Goal: Communication & Community: Answer question/provide support

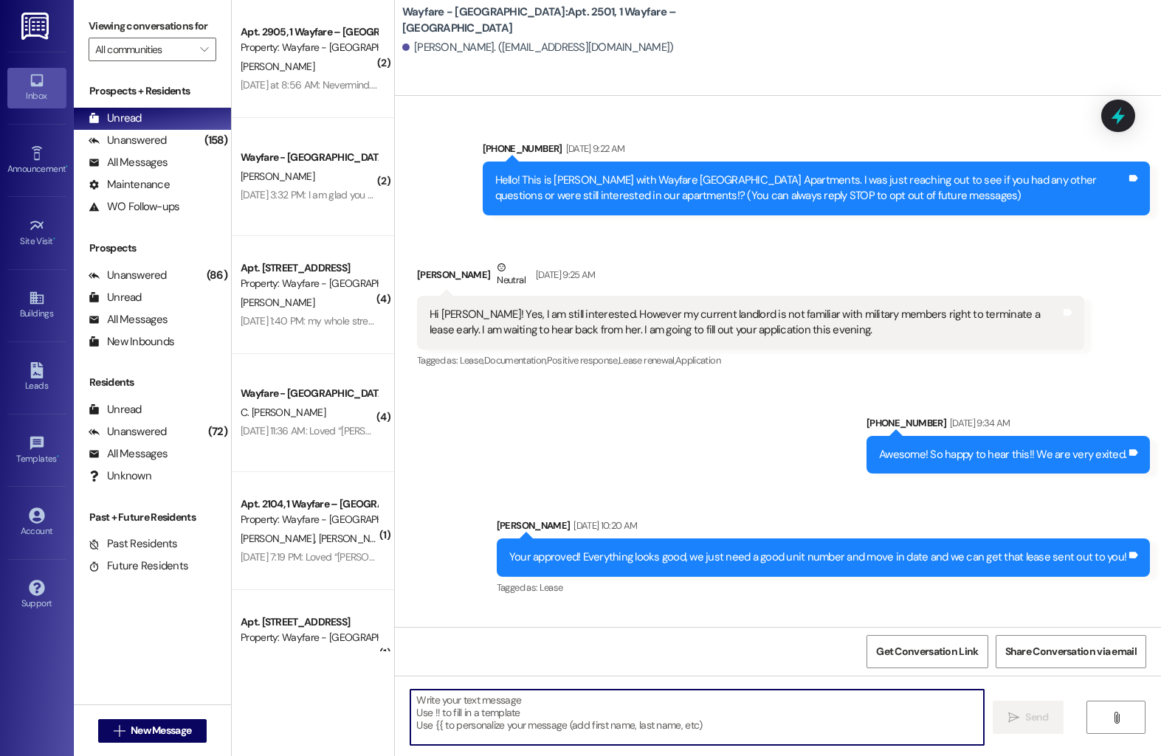
scroll to position [5339, 0]
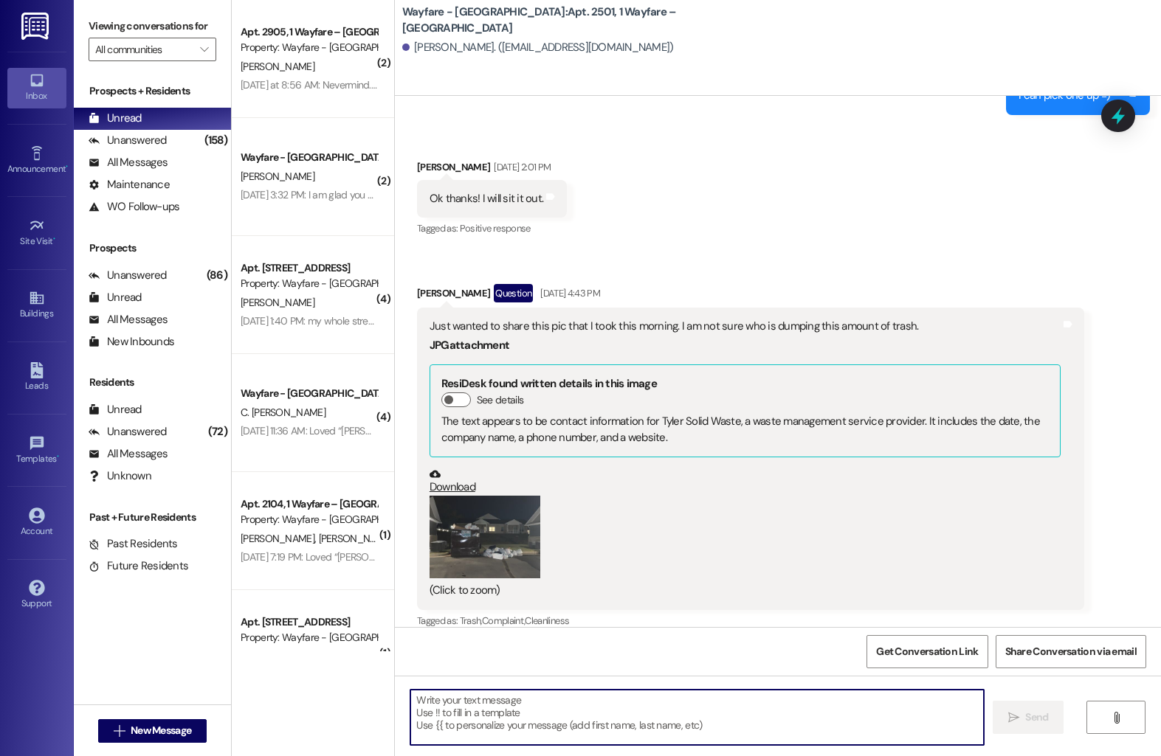
click at [486, 516] on button "Zoom image" at bounding box center [485, 537] width 111 height 83
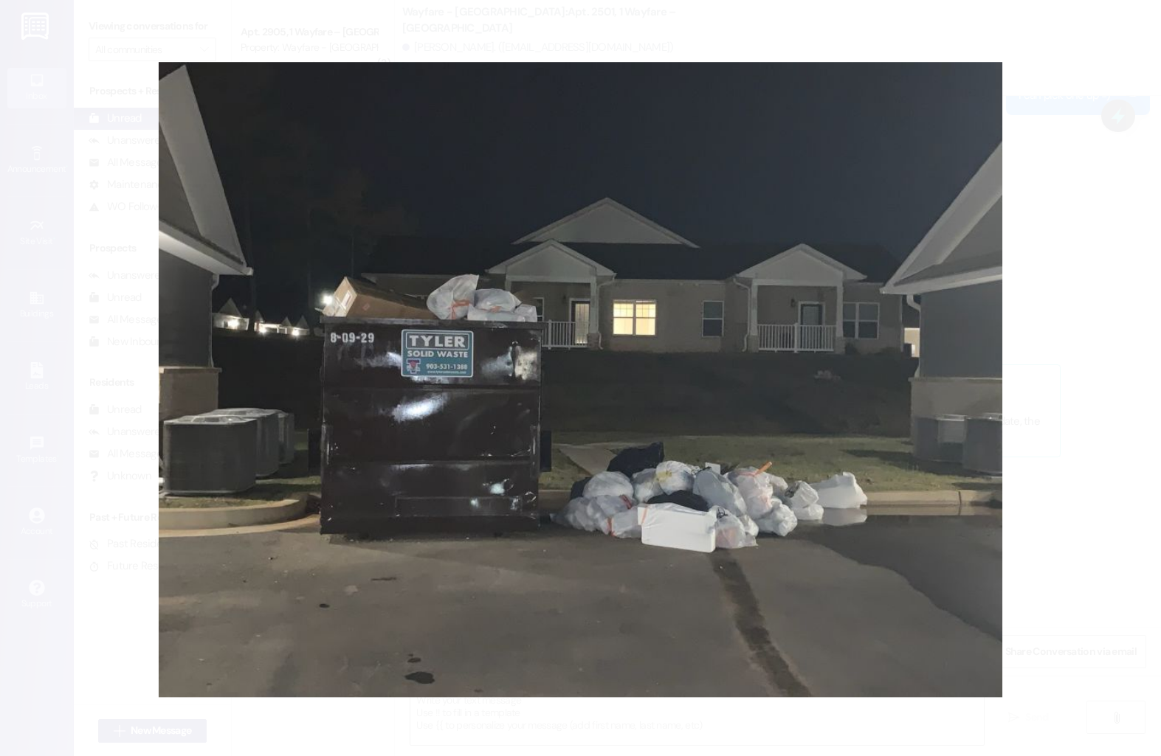
click at [1035, 521] on button "Unzoom image" at bounding box center [580, 378] width 1161 height 756
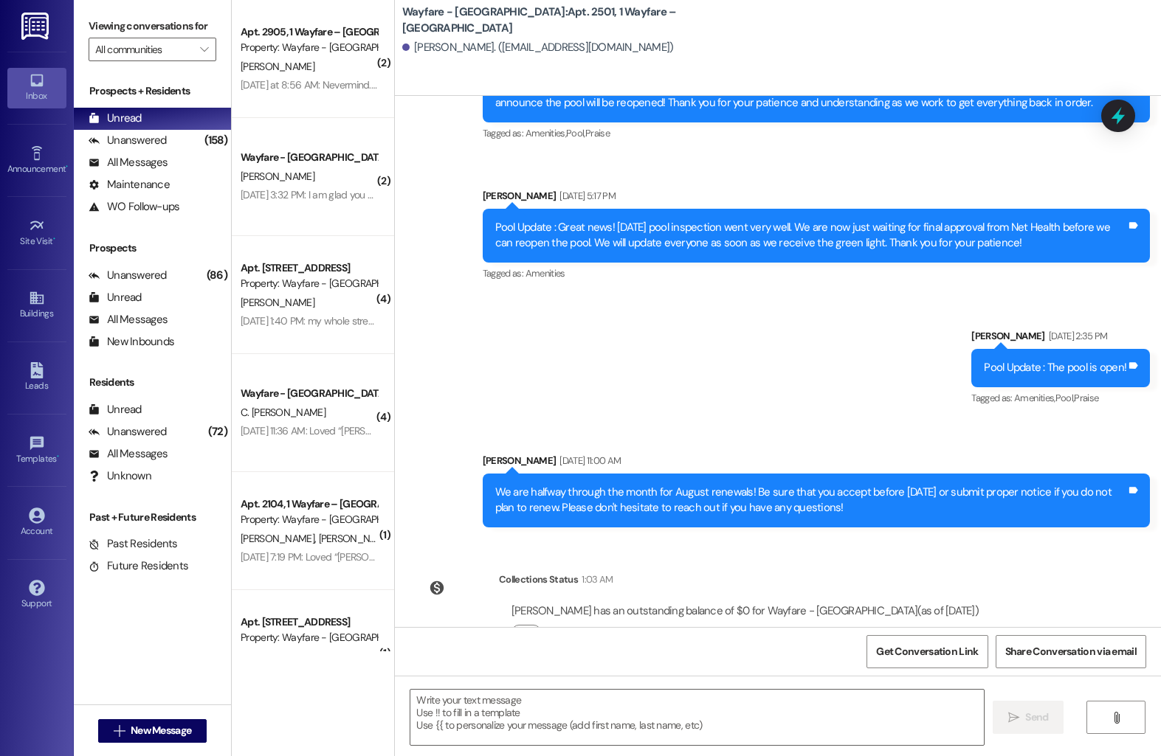
scroll to position [15073, 0]
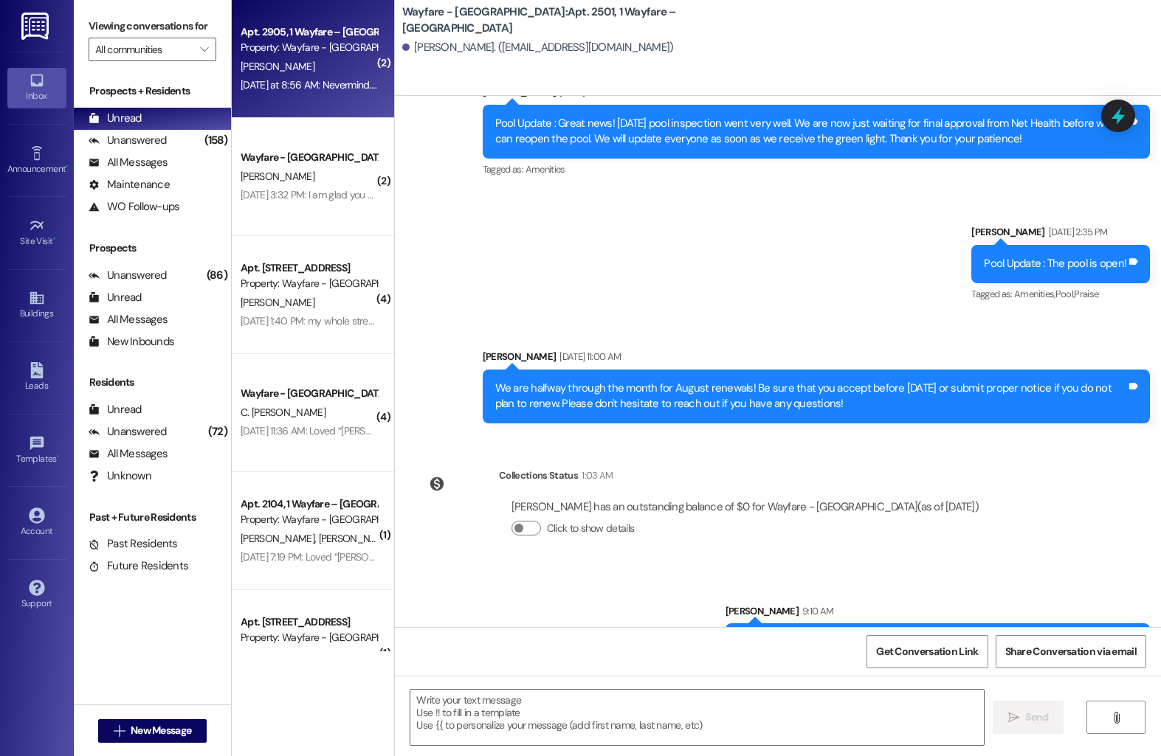
click at [275, 71] on div "[PERSON_NAME]" at bounding box center [308, 67] width 139 height 18
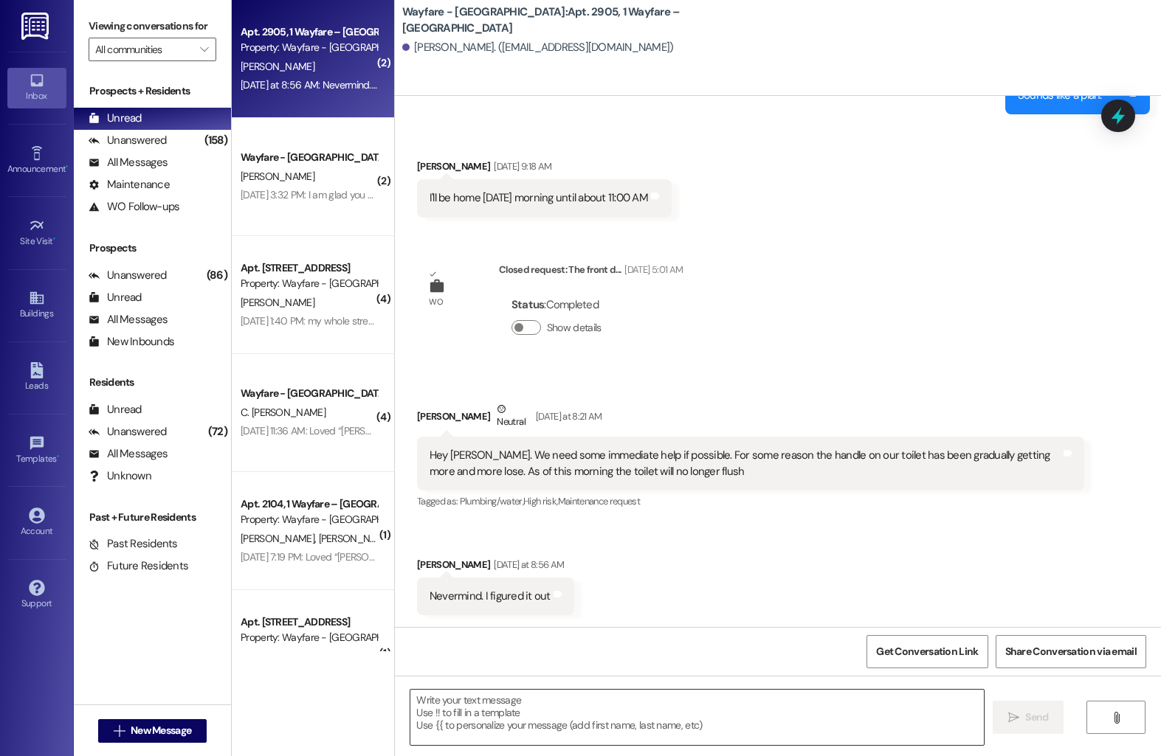
click at [472, 706] on textarea at bounding box center [696, 717] width 573 height 55
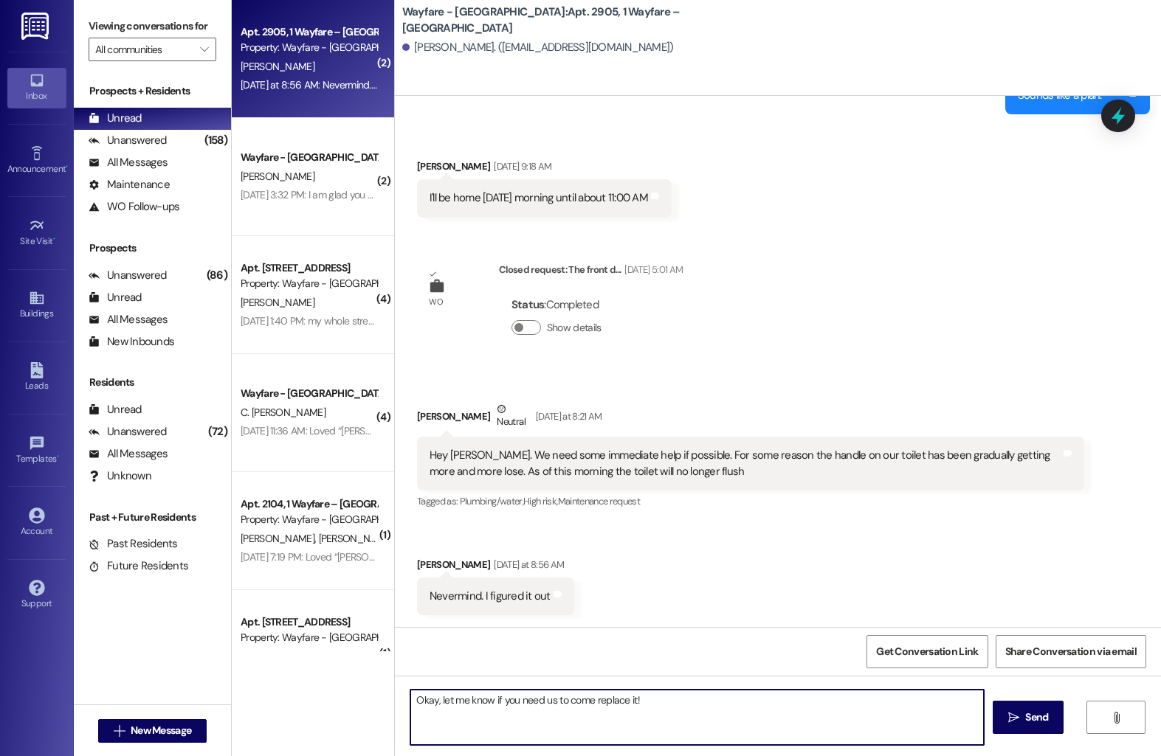
type textarea "Okay, let me know if you need us to come replace it!"
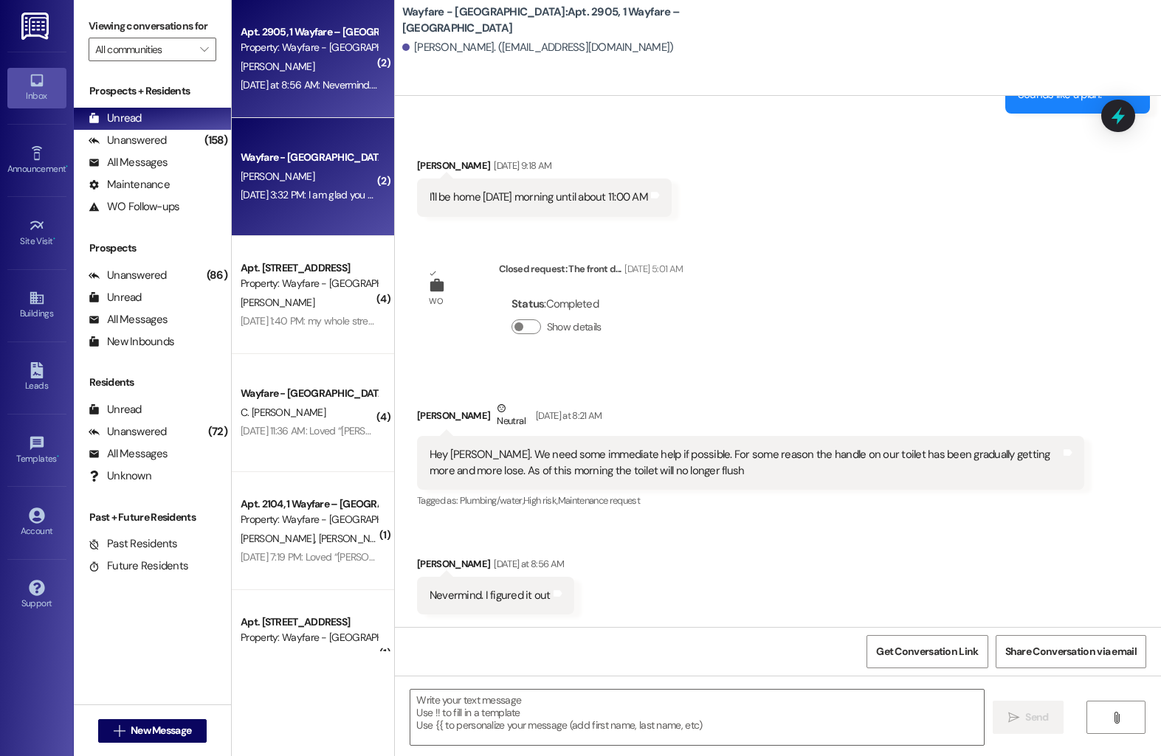
click at [246, 171] on span "[PERSON_NAME]" at bounding box center [278, 176] width 74 height 13
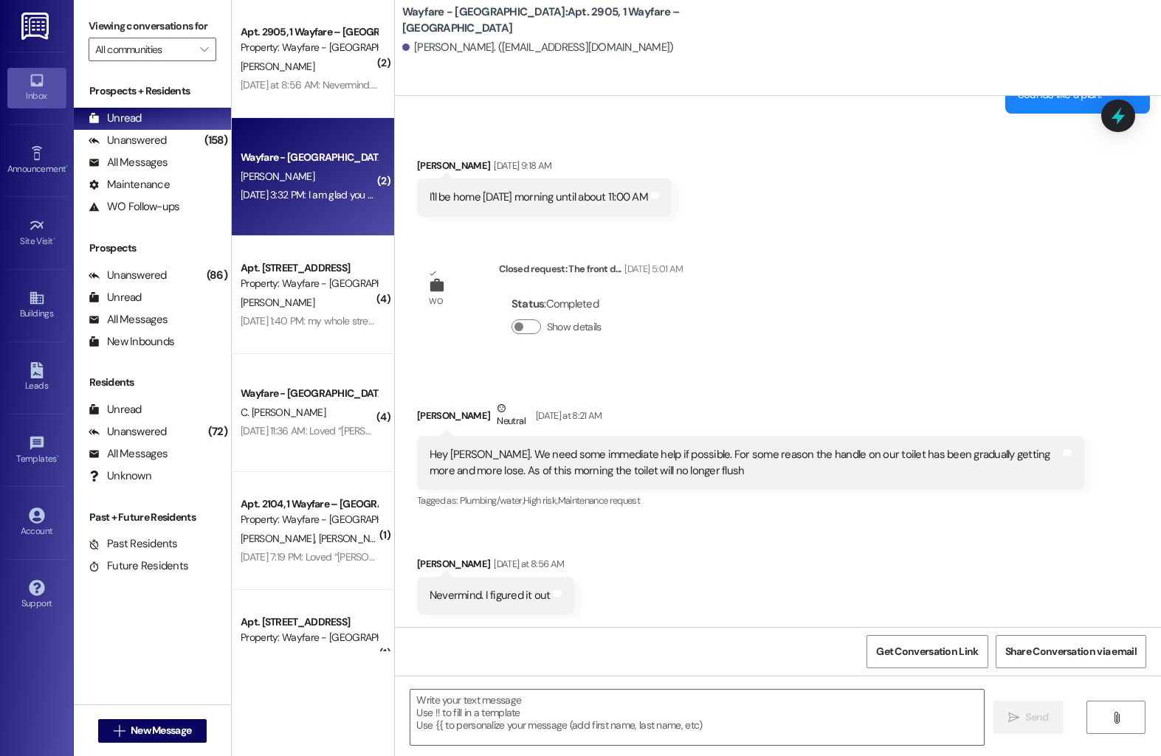
scroll to position [755, 0]
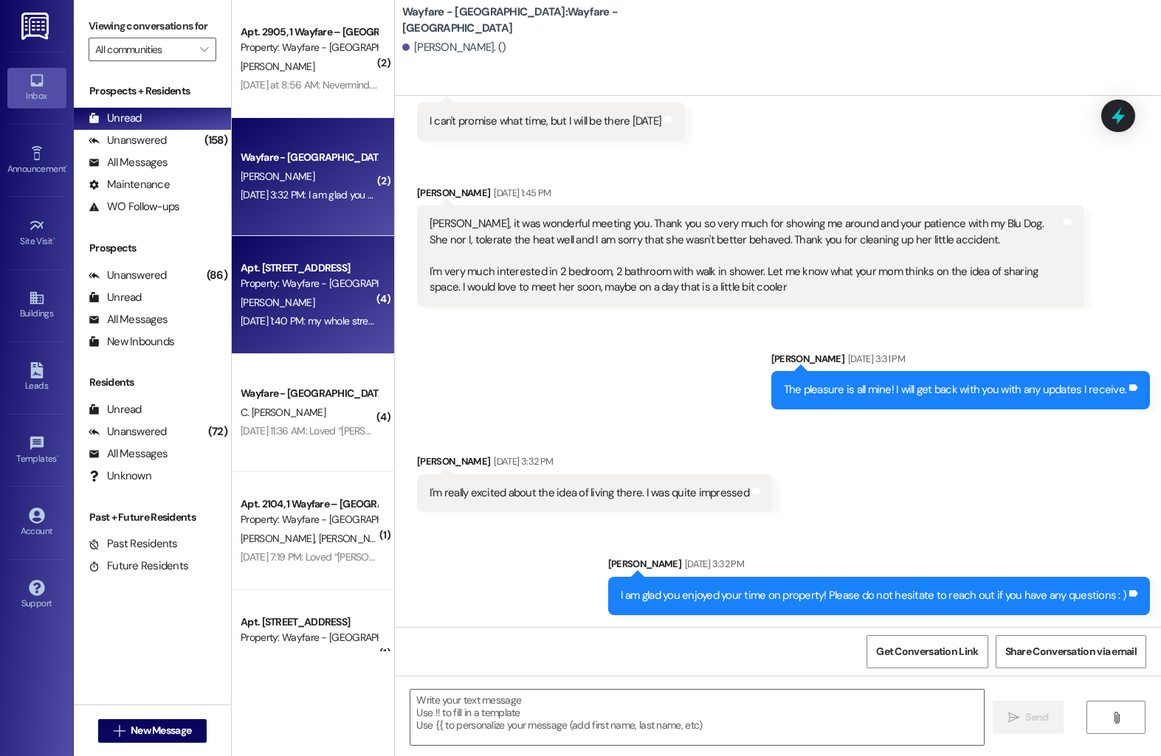
click at [287, 317] on div "[DATE] 1:40 PM: my whole street thinks it's okay [DATE] 1:40 PM: my whole stree…" at bounding box center [340, 320] width 199 height 13
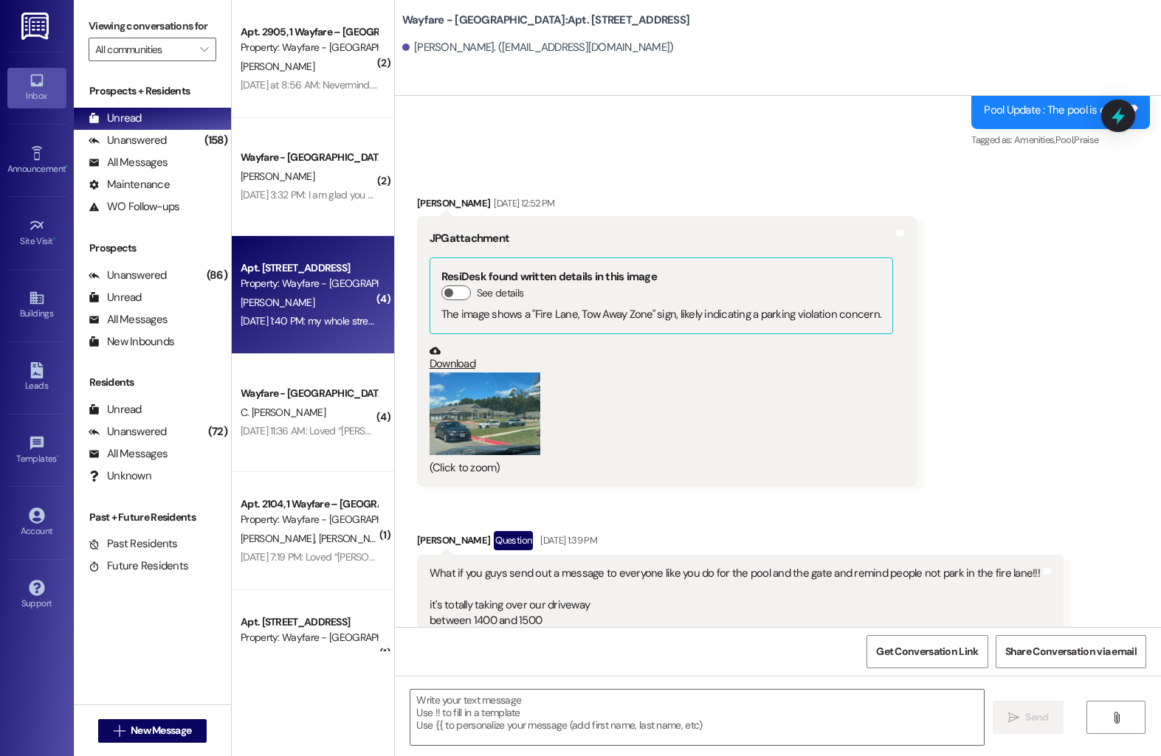
scroll to position [28817, 0]
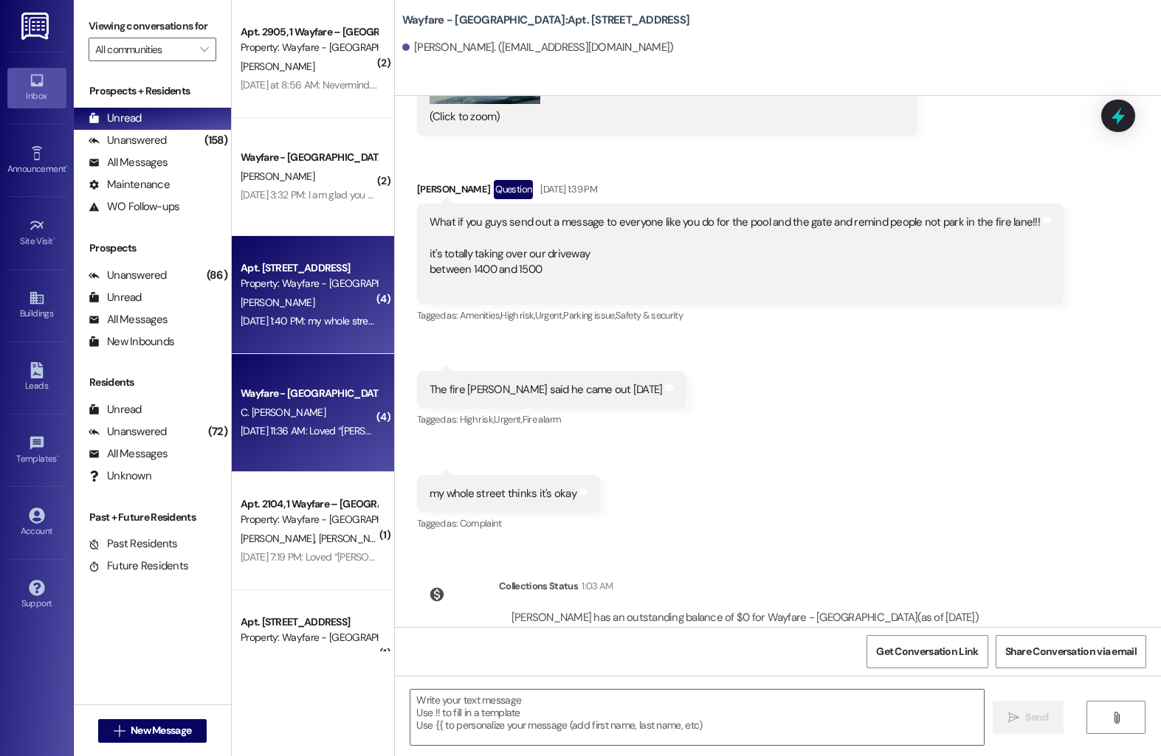
click at [353, 443] on div "Wayfare - [GEOGRAPHIC_DATA] C. [PERSON_NAME] [DATE] 11:36 AM: Loved “[PERSON_NA…" at bounding box center [313, 413] width 162 height 118
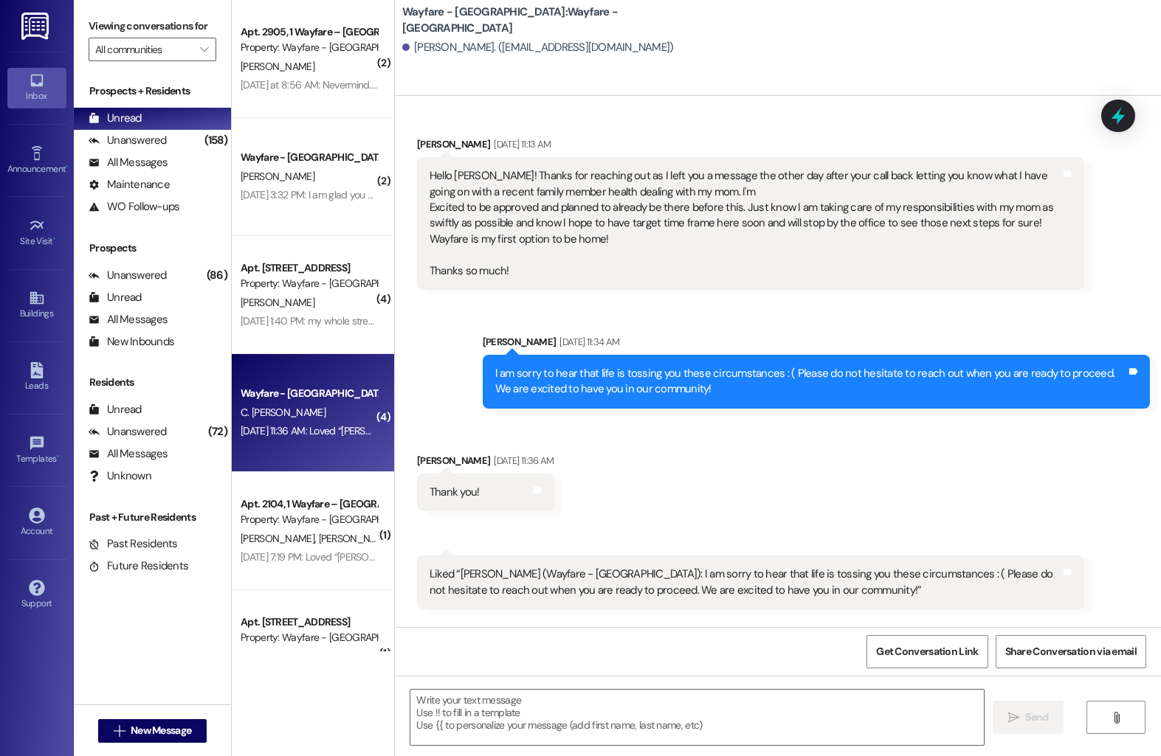
scroll to position [3069, 0]
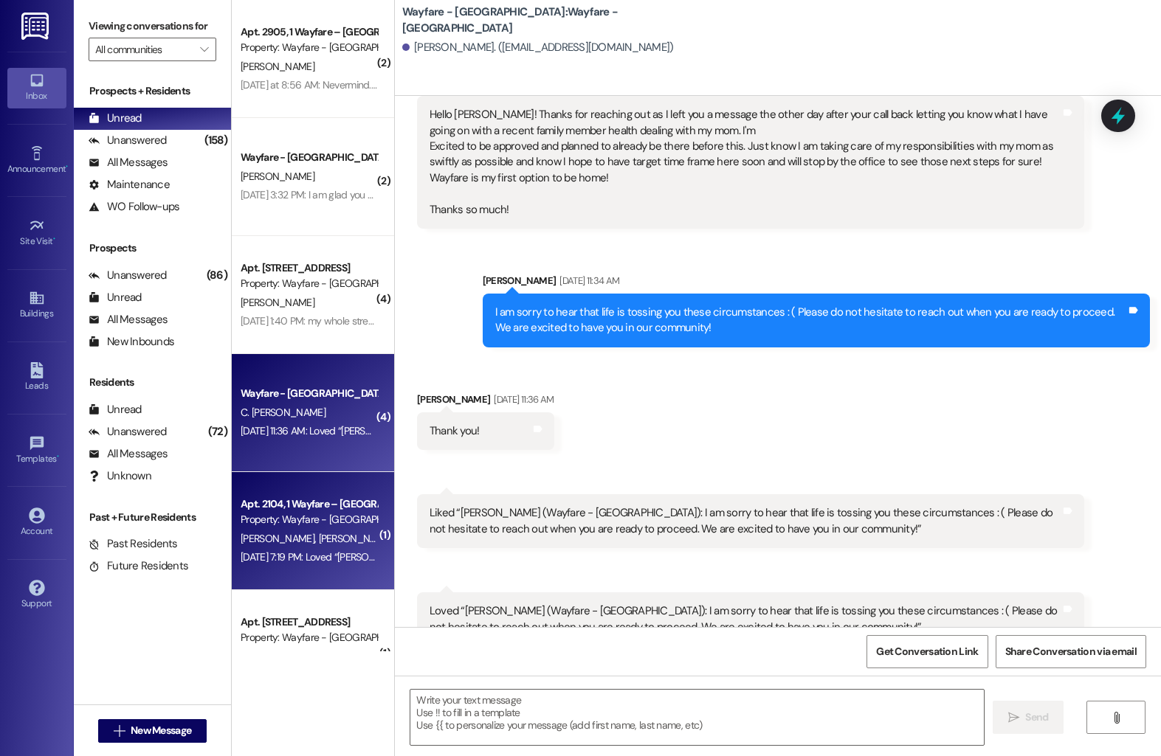
click at [309, 510] on div "Apt. 2104, 1 Wayfare – [GEOGRAPHIC_DATA]" at bounding box center [309, 504] width 137 height 15
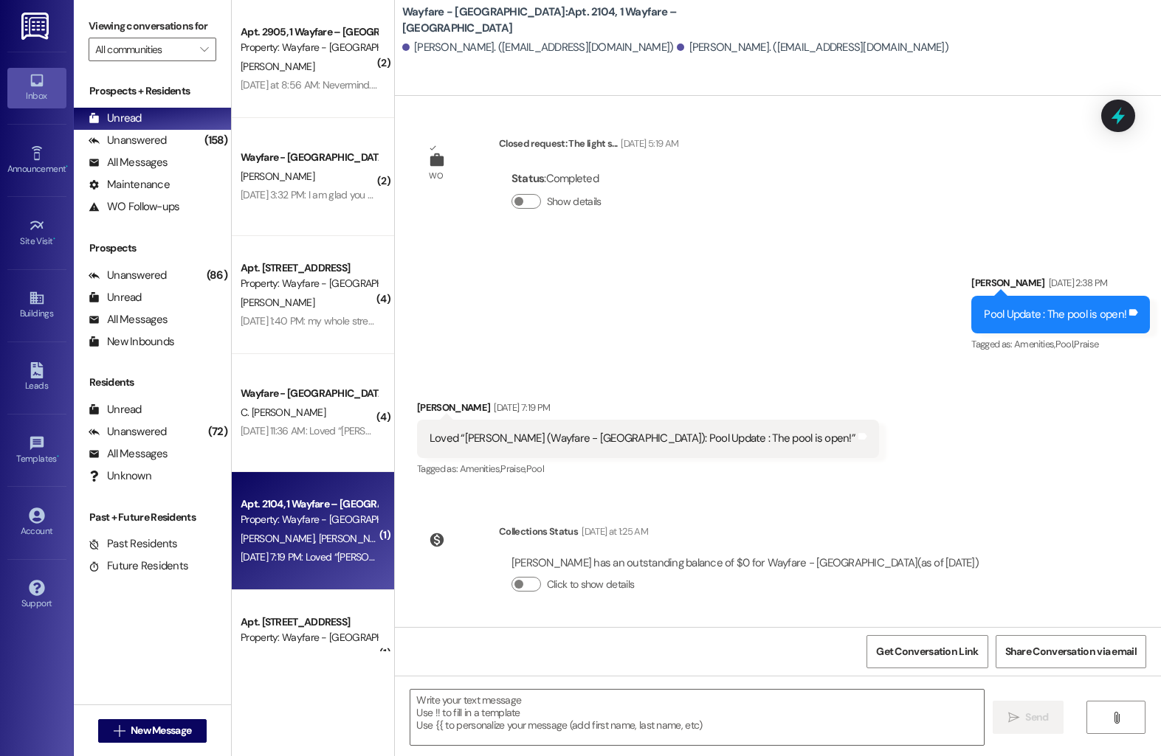
scroll to position [57, 0]
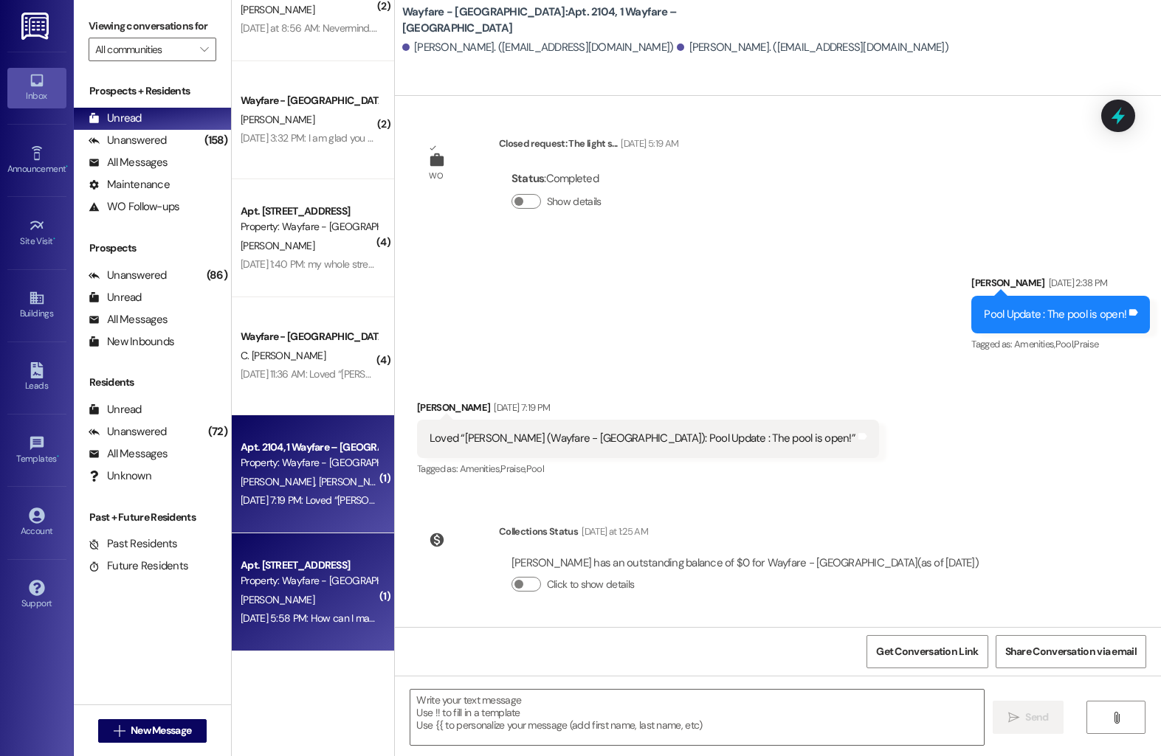
click at [308, 594] on div "[PERSON_NAME]" at bounding box center [308, 600] width 139 height 18
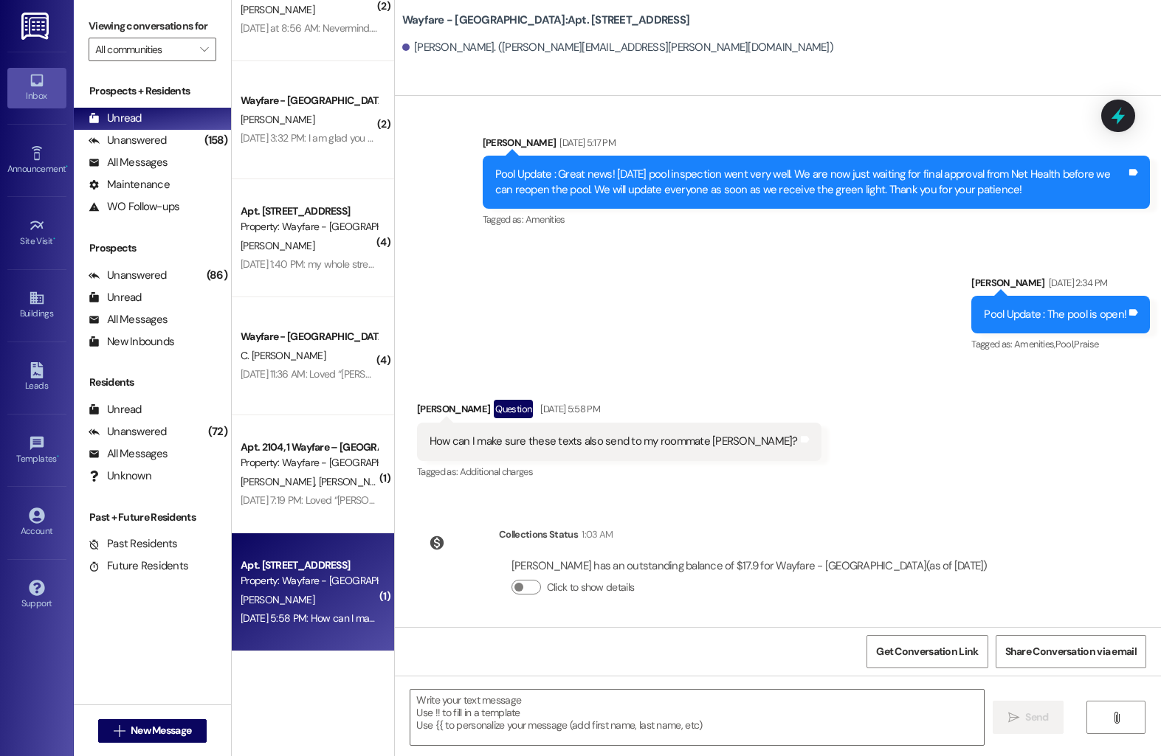
scroll to position [4077, 0]
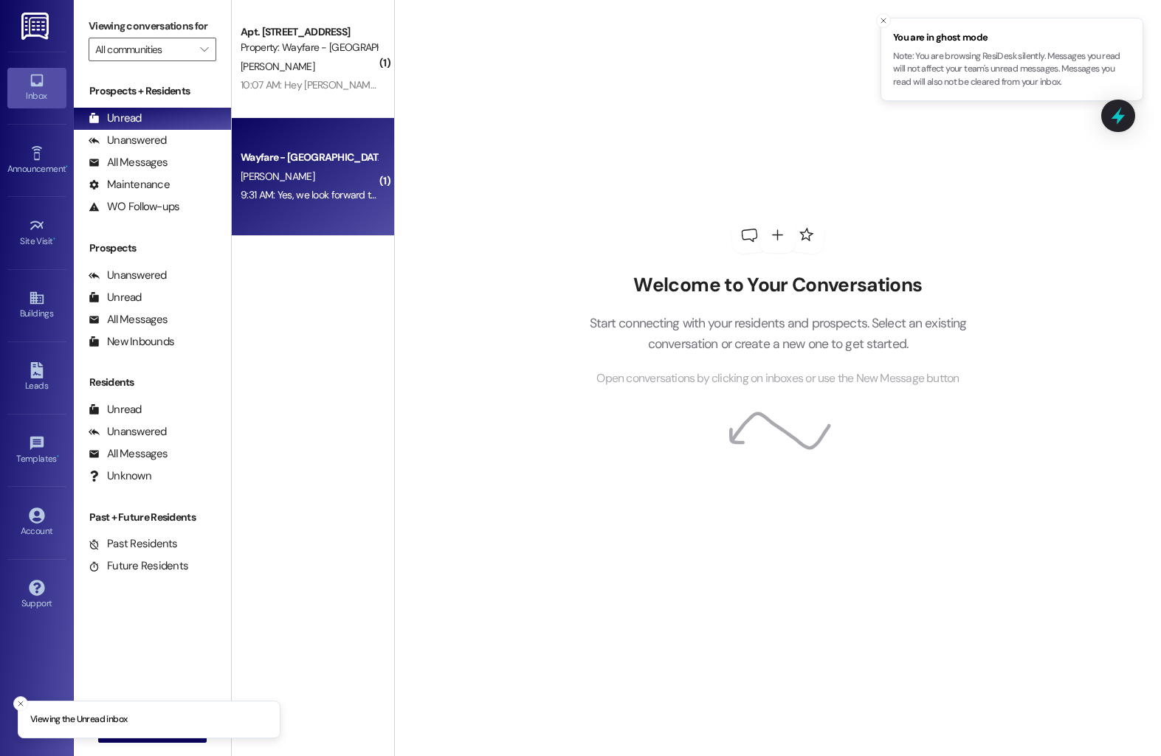
click at [266, 145] on div "Wayfare - Cumberland Park Prospect B. Gregory 9:31 AM: Yes, we look forward to …" at bounding box center [313, 177] width 162 height 118
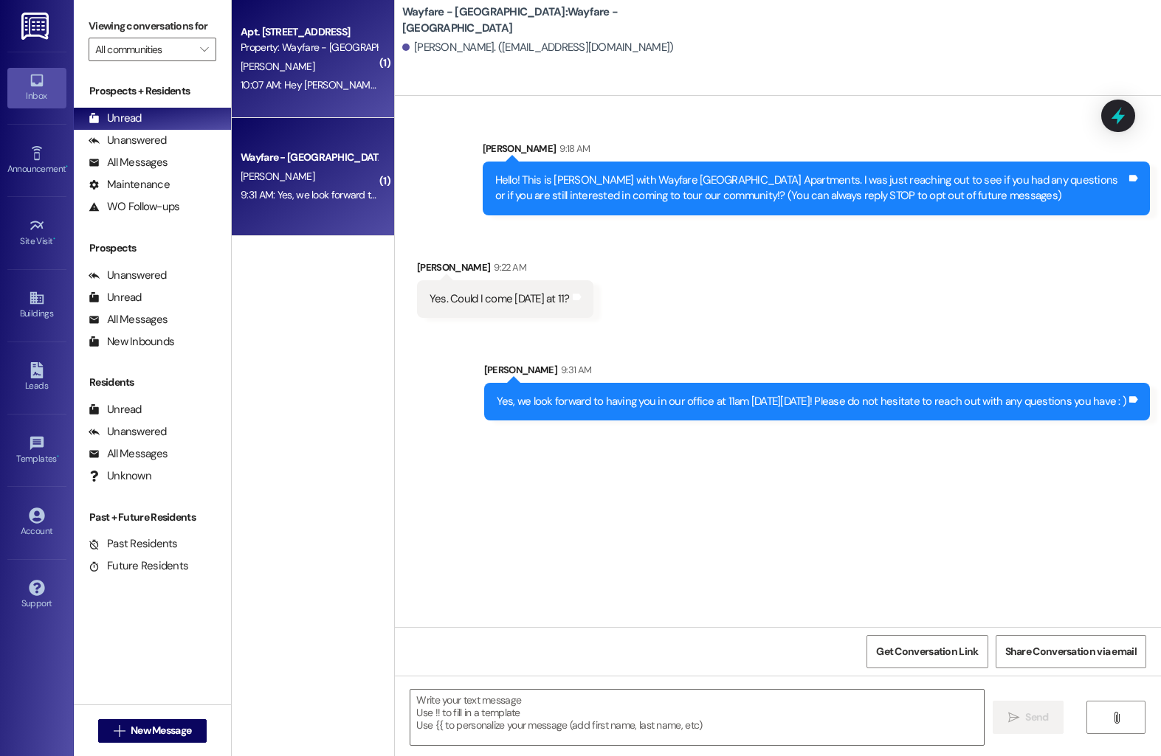
click at [310, 92] on div "10:07 AM: Hey Harley, it's yadani in 3702. Curious, have you already posted my …" at bounding box center [308, 85] width 139 height 18
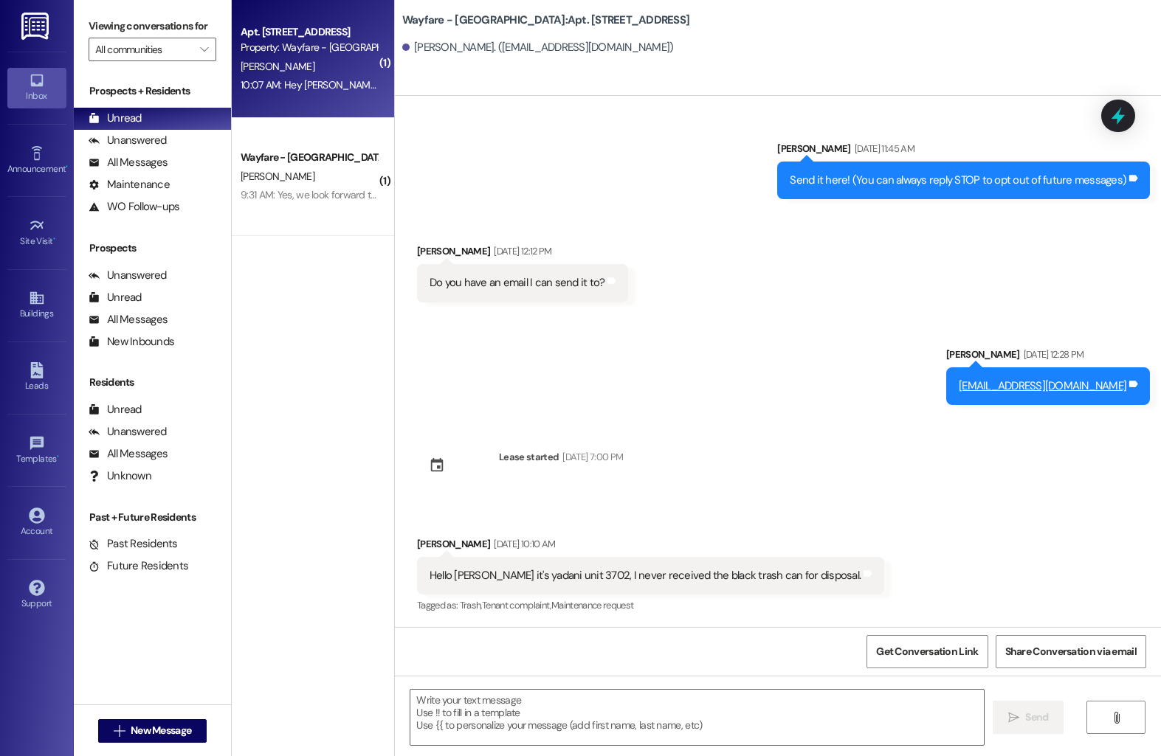
scroll to position [9376, 0]
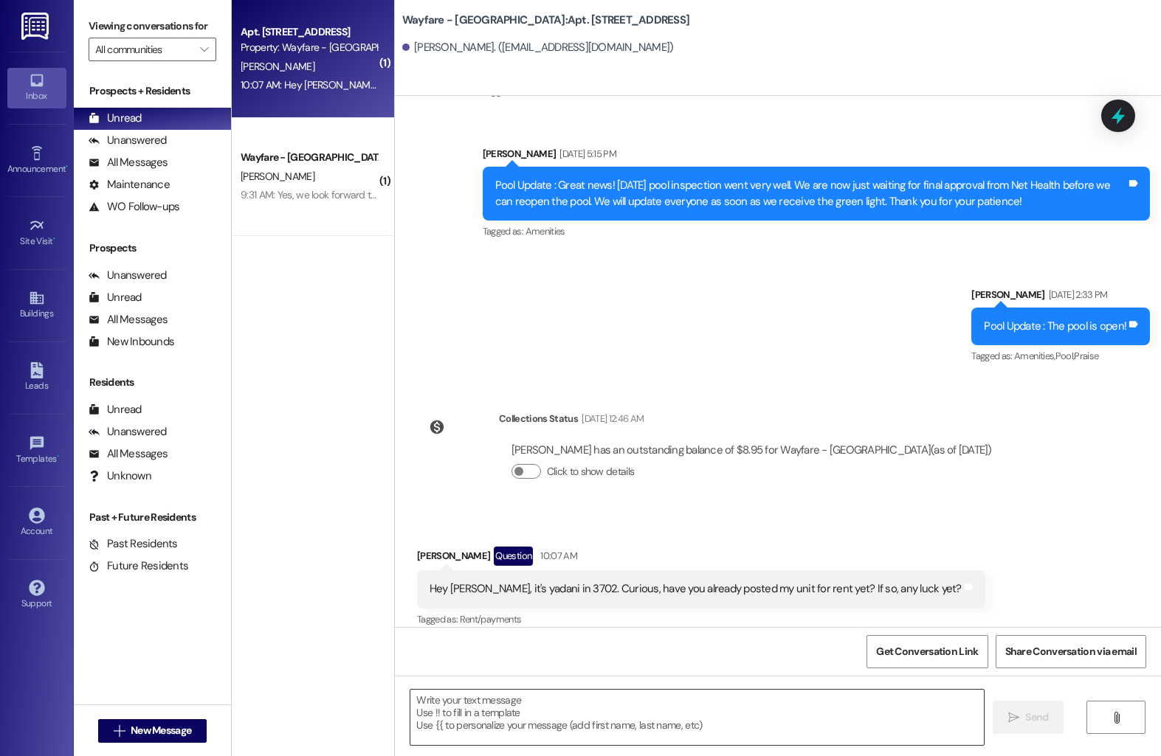
click at [457, 711] on textarea at bounding box center [696, 717] width 573 height 55
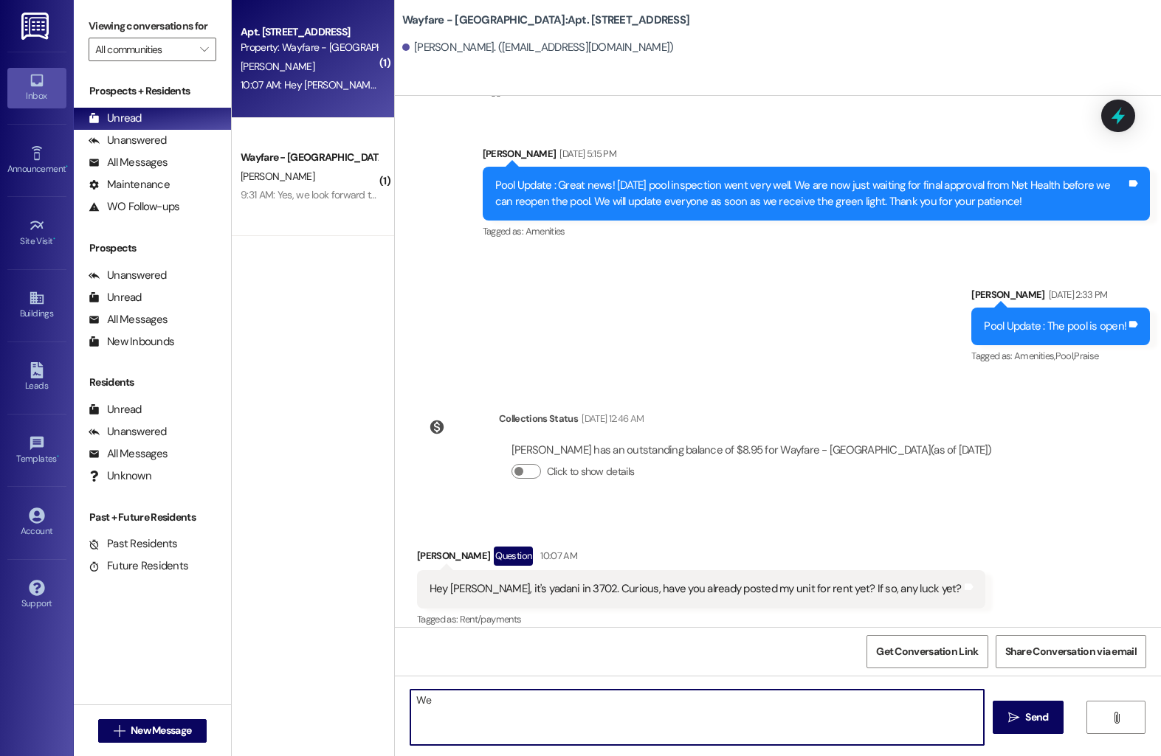
type textarea "W"
click at [415, 717] on textarea "I toured someone on Friday for the unit, but they decided on a different floor …" at bounding box center [696, 717] width 573 height 55
click at [425, 715] on textarea "I toured someone on Friday for the unit, but they decided on a different floor …" at bounding box center [696, 717] width 573 height 55
type textarea "I toured someone on Friday for the unit, but they decided on a different floor …"
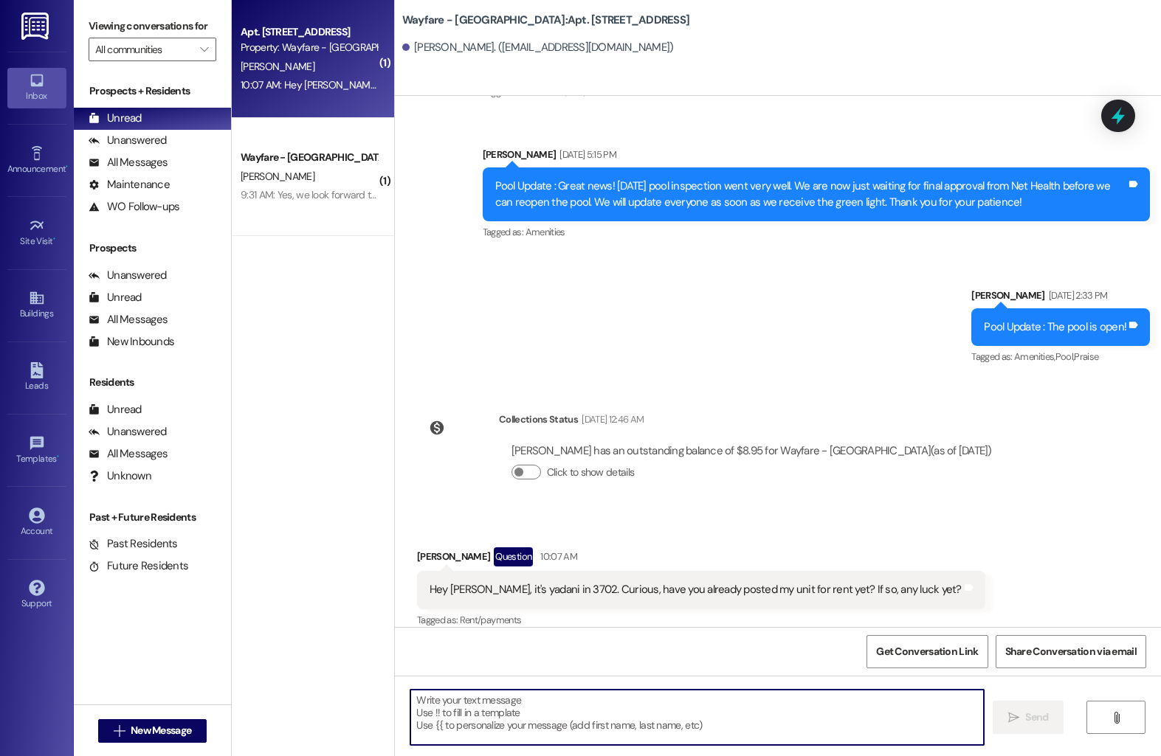
scroll to position [9494, 0]
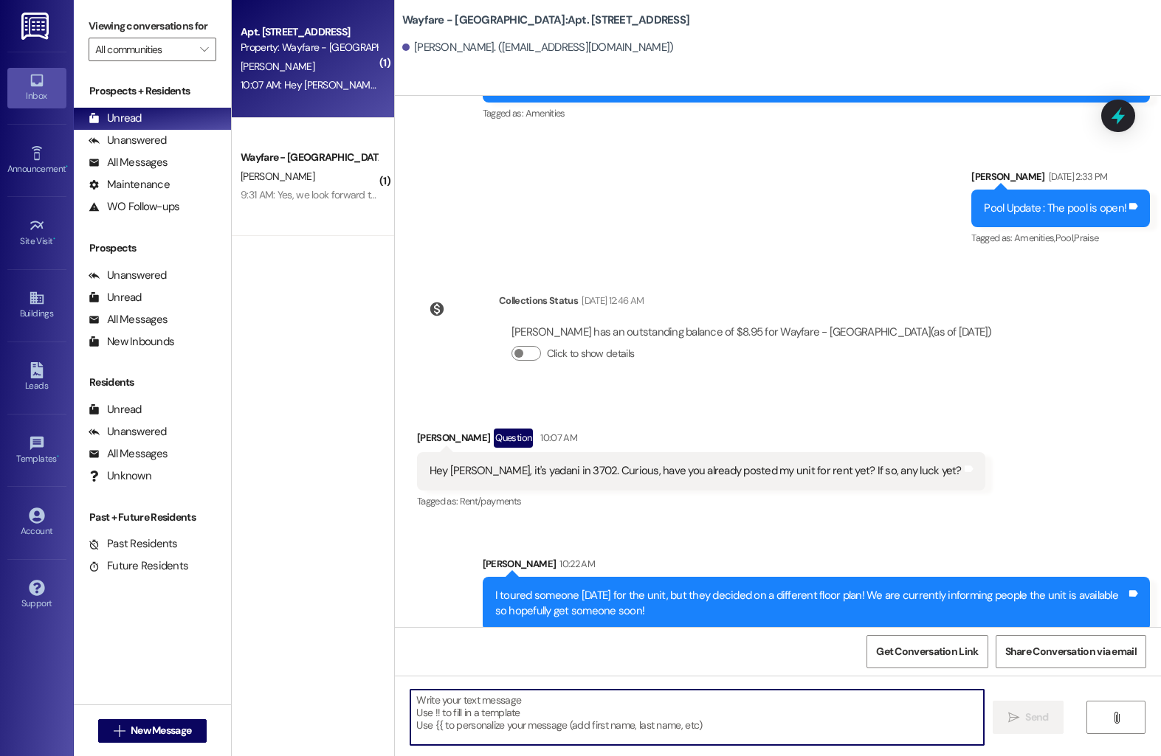
drag, startPoint x: 425, startPoint y: 715, endPoint x: 220, endPoint y: 24, distance: 721.3
